Goal: Task Accomplishment & Management: Use online tool/utility

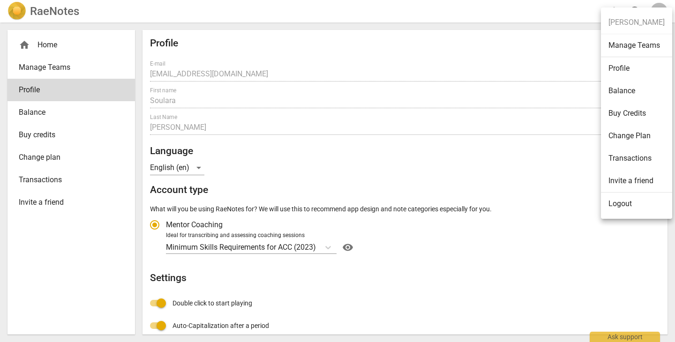
click at [45, 90] on div at bounding box center [337, 171] width 675 height 342
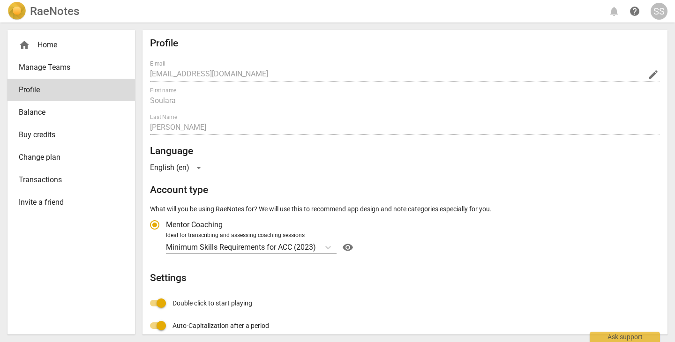
click at [44, 44] on div "home Home" at bounding box center [67, 44] width 97 height 11
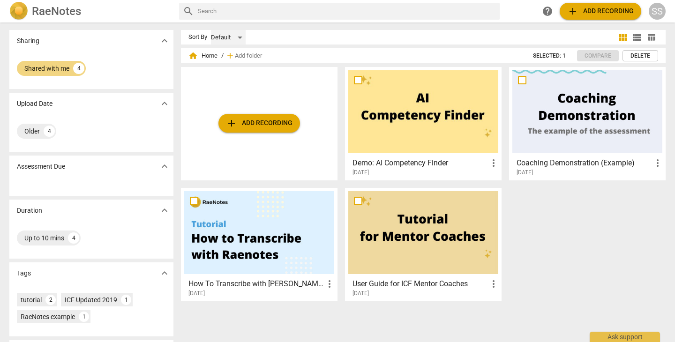
click at [242, 36] on div "Default" at bounding box center [228, 37] width 35 height 15
click at [236, 73] on li "Recent" at bounding box center [232, 73] width 45 height 18
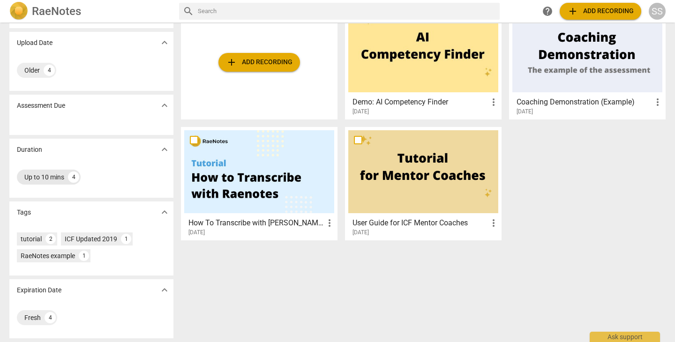
click at [60, 180] on div "Up to 10 mins" at bounding box center [44, 176] width 40 height 9
click at [31, 320] on div "Fresh" at bounding box center [32, 317] width 16 height 9
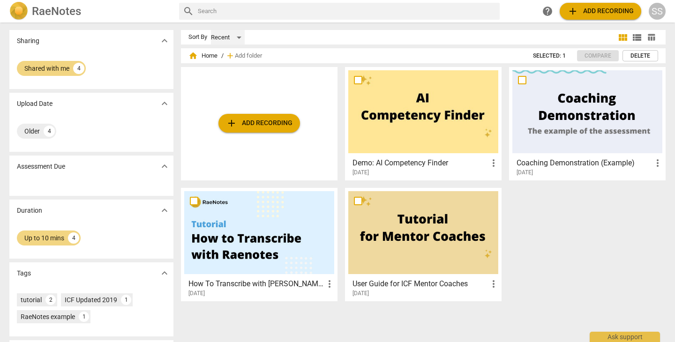
click at [237, 37] on div "Recent" at bounding box center [228, 37] width 34 height 15
click at [241, 17] on li "Default" at bounding box center [232, 20] width 45 height 18
click at [239, 39] on div "Default" at bounding box center [228, 37] width 35 height 15
click at [237, 57] on li "Relevance" at bounding box center [232, 55] width 45 height 18
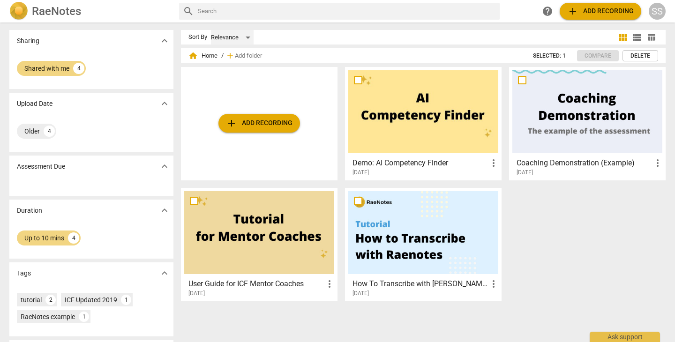
click at [245, 37] on div "Relevance" at bounding box center [232, 37] width 43 height 15
click at [242, 56] on li "Recent" at bounding box center [232, 56] width 45 height 18
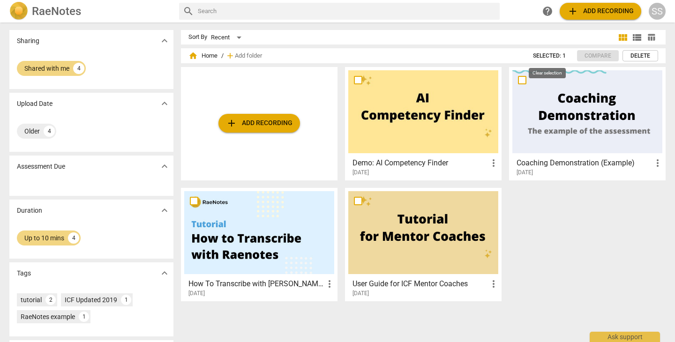
click at [559, 57] on span "Selected: 1" at bounding box center [549, 56] width 33 height 8
click at [622, 37] on span "view_module" at bounding box center [622, 37] width 11 height 11
click at [639, 39] on span "view_list" at bounding box center [636, 37] width 11 height 11
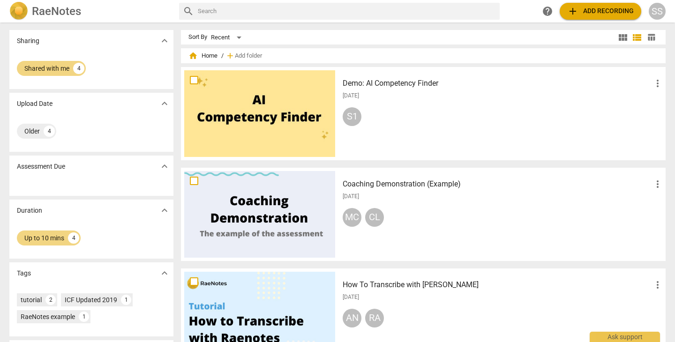
click at [649, 38] on span "table_chart" at bounding box center [650, 37] width 9 height 9
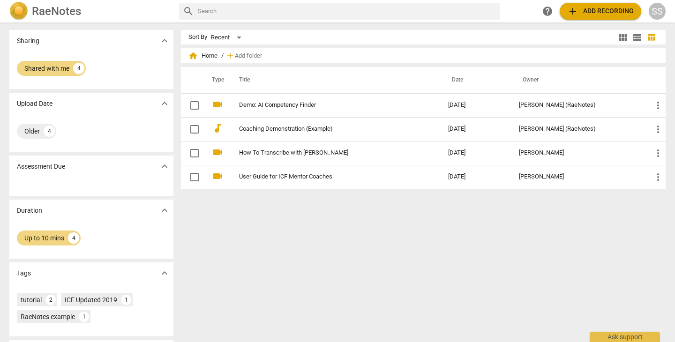
click at [618, 37] on span "view_module" at bounding box center [622, 37] width 11 height 11
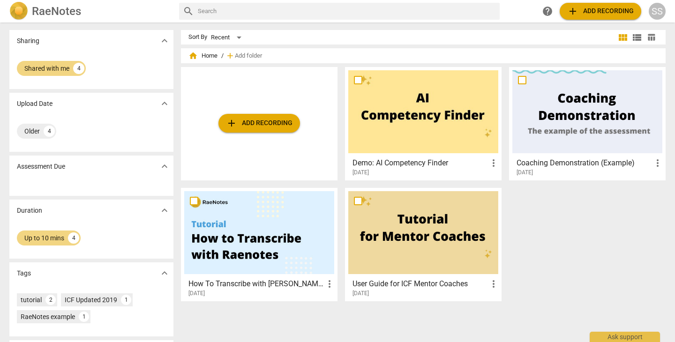
click at [656, 12] on div "SS" at bounding box center [656, 11] width 17 height 17
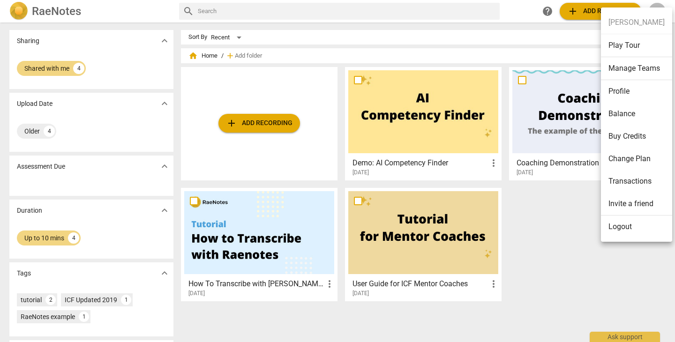
click at [624, 113] on li "Balance" at bounding box center [636, 114] width 71 height 22
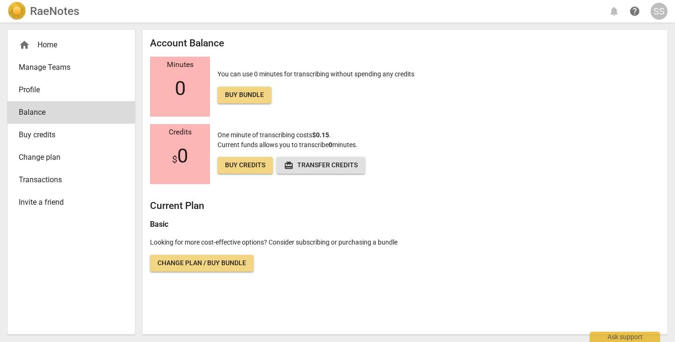
click at [45, 45] on div "home Home" at bounding box center [67, 44] width 97 height 11
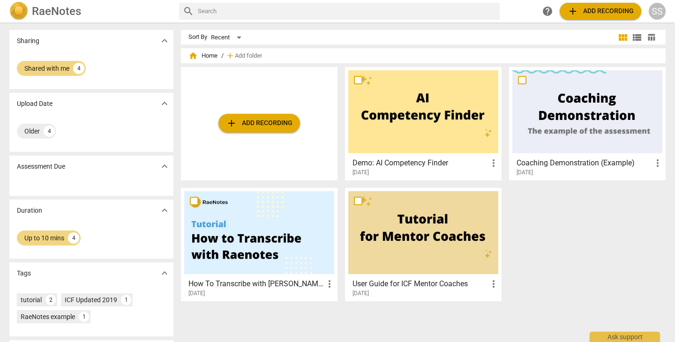
click at [266, 124] on span "add Add recording" at bounding box center [259, 123] width 67 height 11
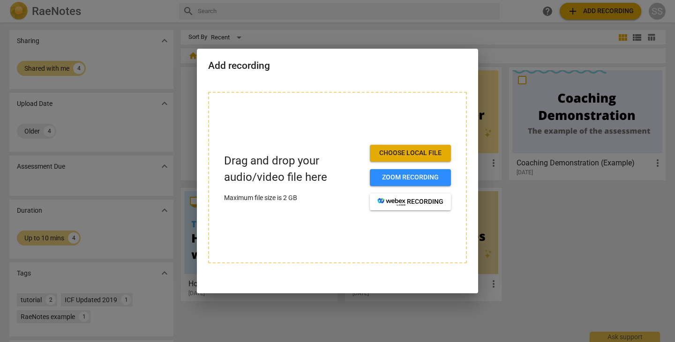
click at [346, 37] on div at bounding box center [337, 171] width 675 height 342
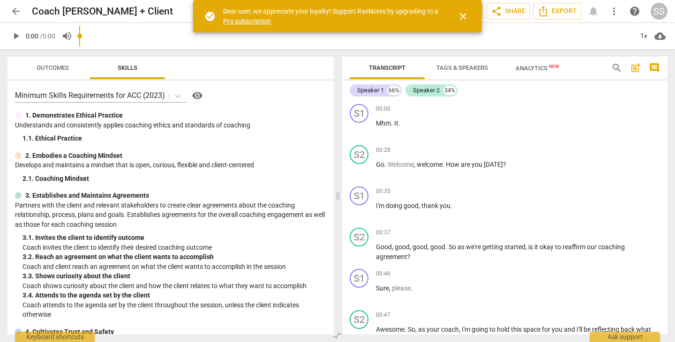
click at [461, 15] on span "close" at bounding box center [462, 16] width 11 height 11
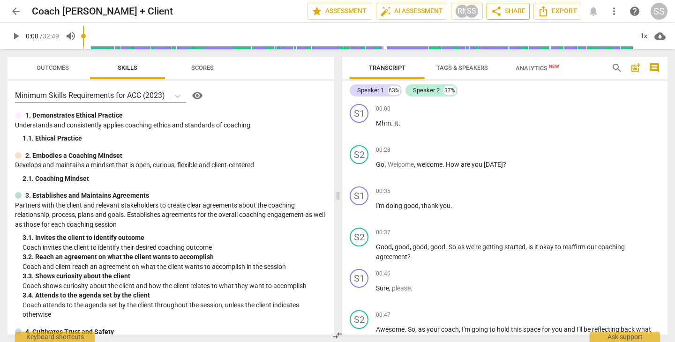
click at [506, 13] on span "share Share" at bounding box center [507, 11] width 35 height 11
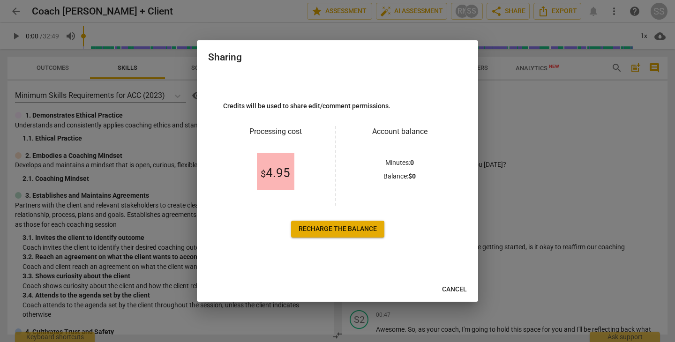
click at [453, 288] on span "Cancel" at bounding box center [454, 289] width 25 height 9
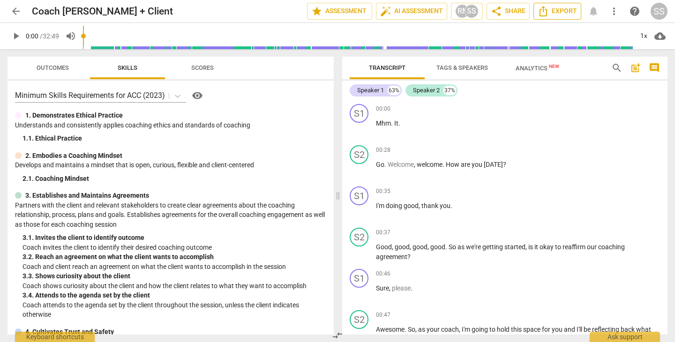
click at [552, 10] on span "Export" at bounding box center [556, 11] width 39 height 11
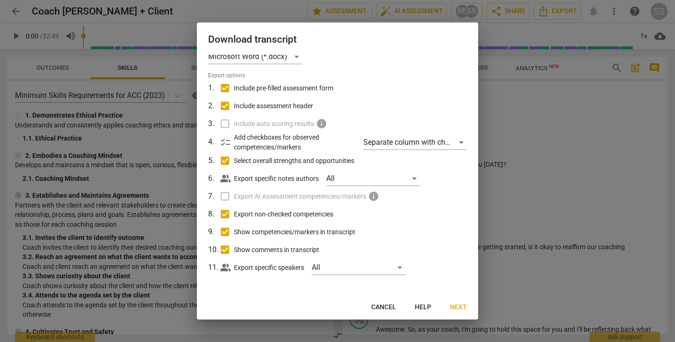
scroll to position [12, 0]
click at [459, 308] on span "Next" at bounding box center [458, 307] width 17 height 9
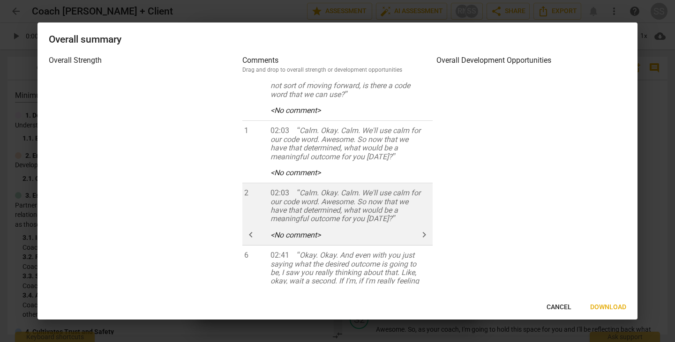
scroll to position [500, 0]
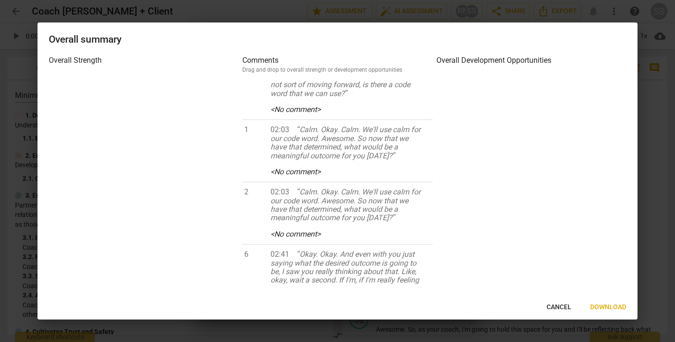
click at [560, 308] on span "Cancel" at bounding box center [558, 307] width 25 height 9
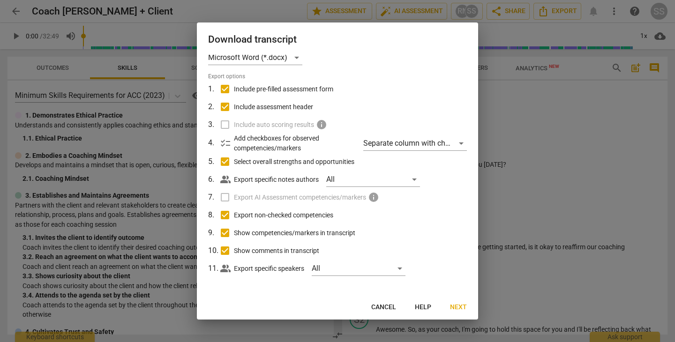
click at [387, 304] on span "Cancel" at bounding box center [383, 307] width 25 height 9
